Goal: Transaction & Acquisition: Download file/media

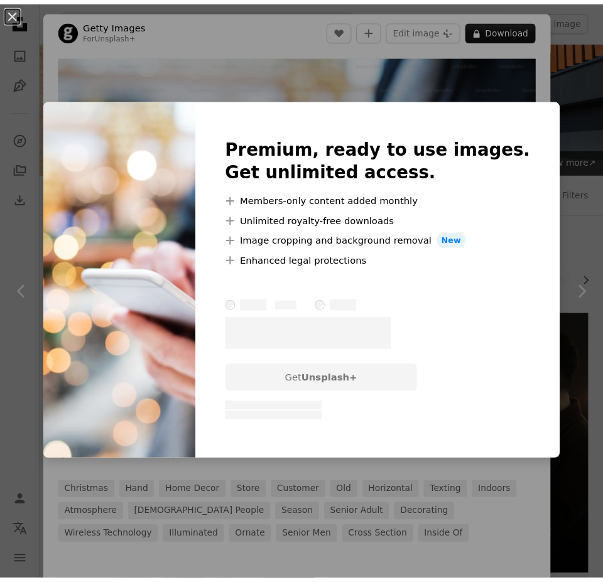
scroll to position [1002, 0]
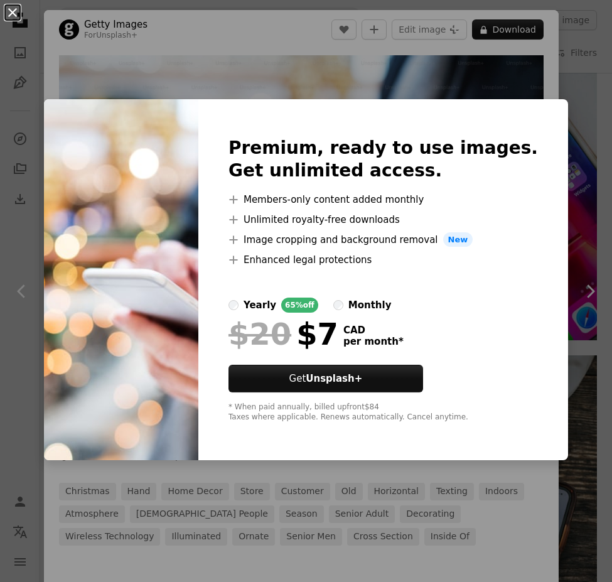
click at [18, 13] on button "An X shape" at bounding box center [12, 12] width 15 height 15
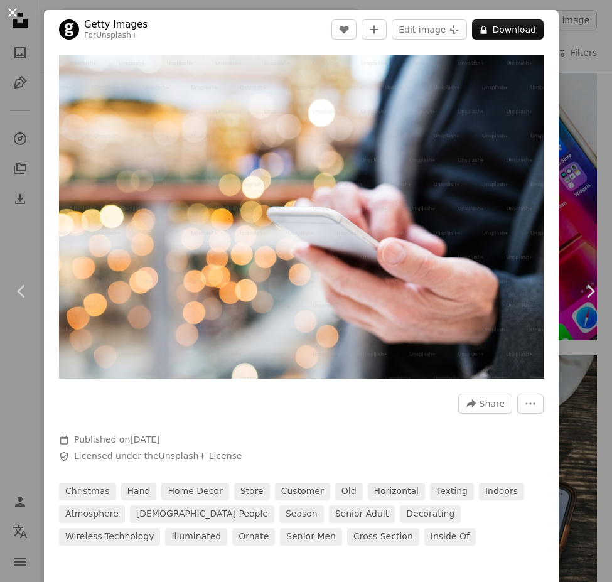
click at [9, 9] on button "An X shape" at bounding box center [12, 12] width 15 height 15
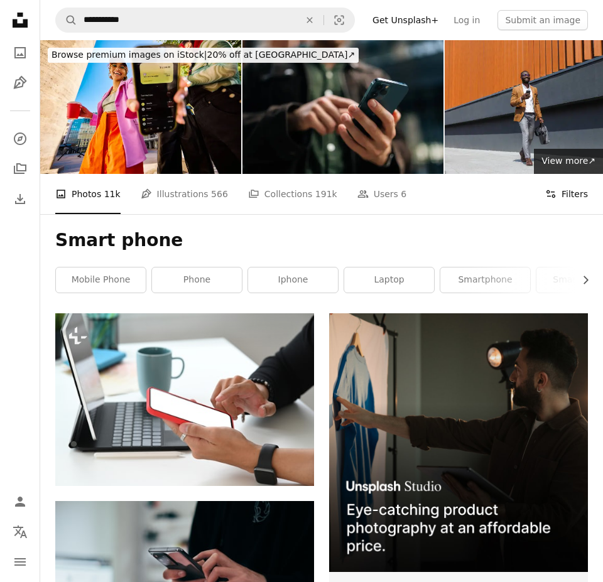
click at [566, 174] on button "Filters Filters" at bounding box center [566, 194] width 43 height 40
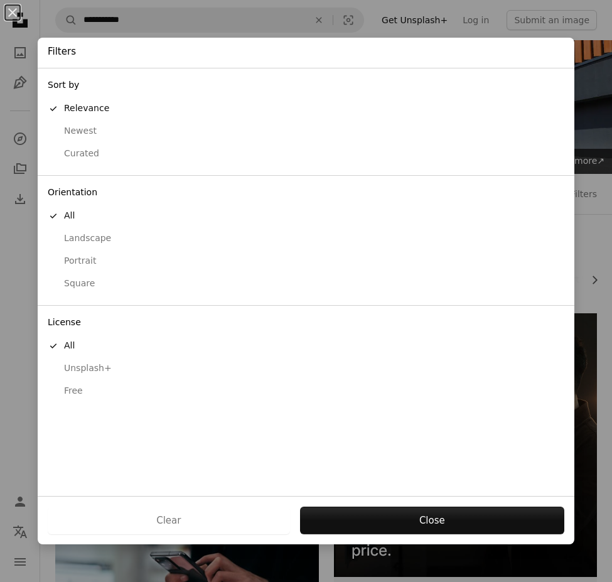
click at [70, 396] on div "Free" at bounding box center [306, 391] width 517 height 13
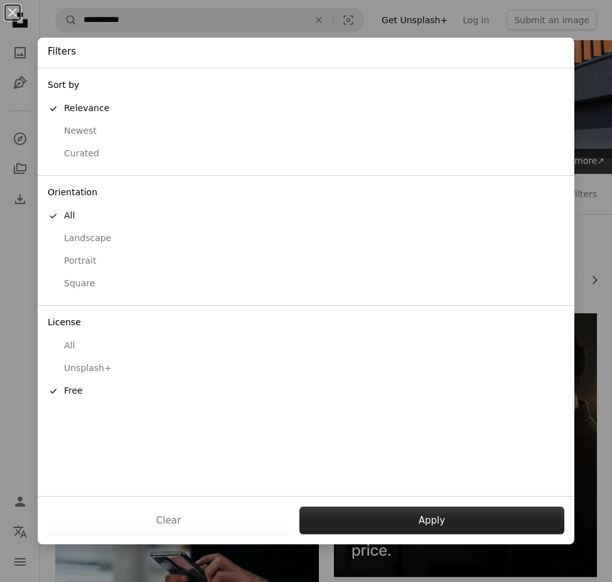
click at [416, 527] on button "Apply" at bounding box center [432, 521] width 265 height 28
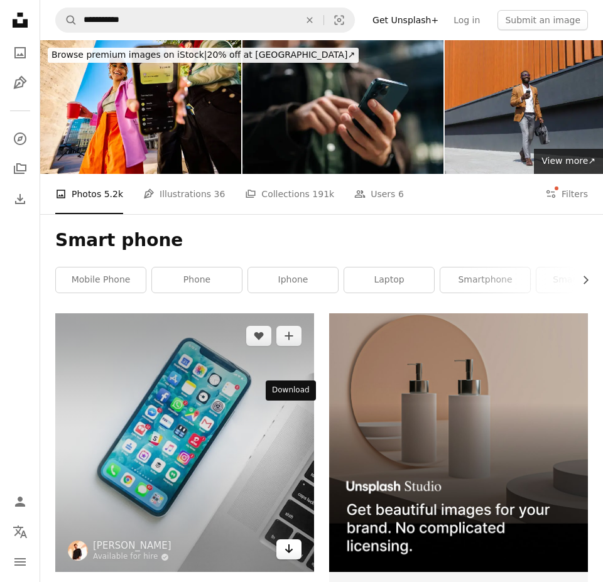
click at [288, 541] on icon "Arrow pointing down" at bounding box center [289, 548] width 10 height 15
